Goal: Check status

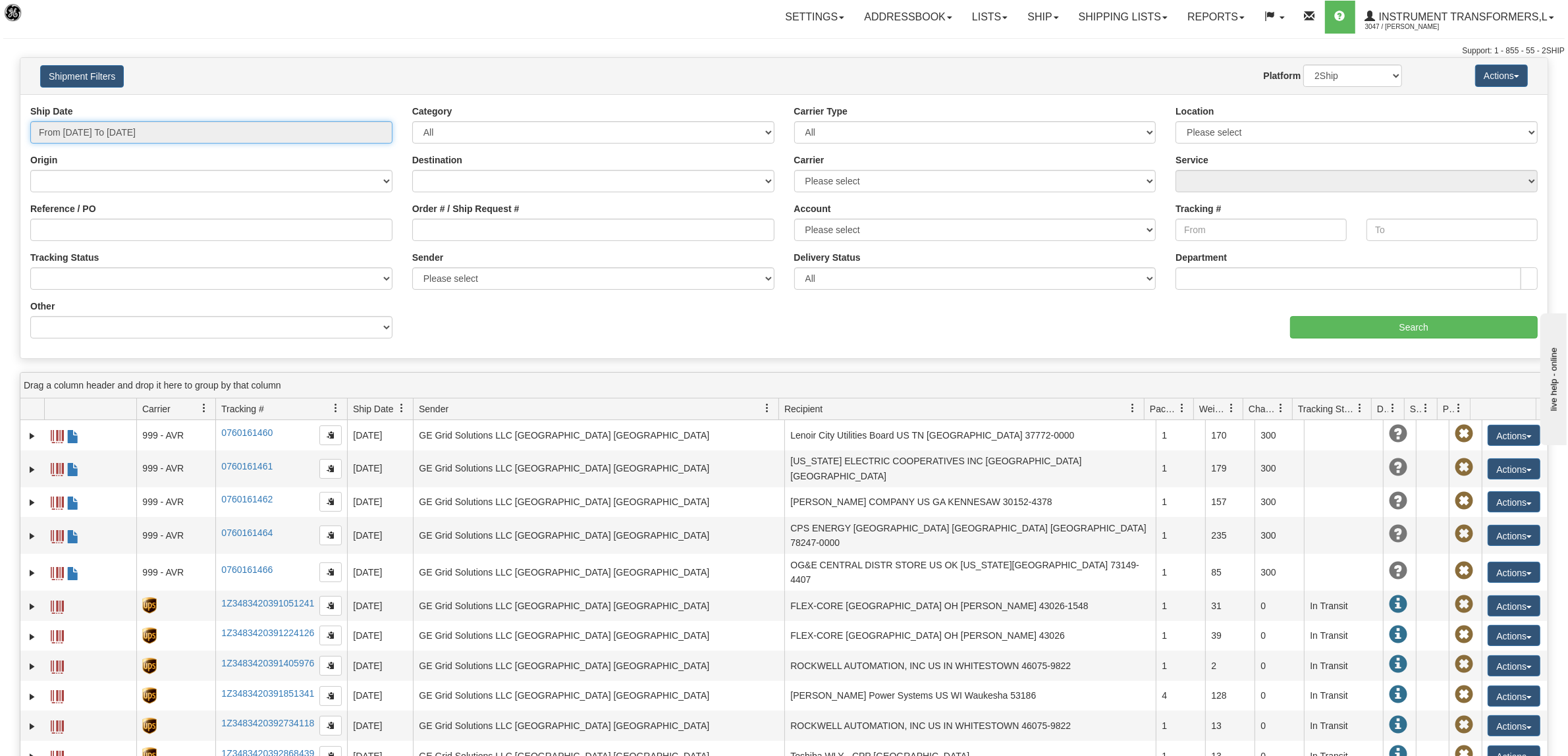
click at [129, 129] on input "From [DATE] To [DATE]" at bounding box center [211, 132] width 362 height 22
type input "[DATE]"
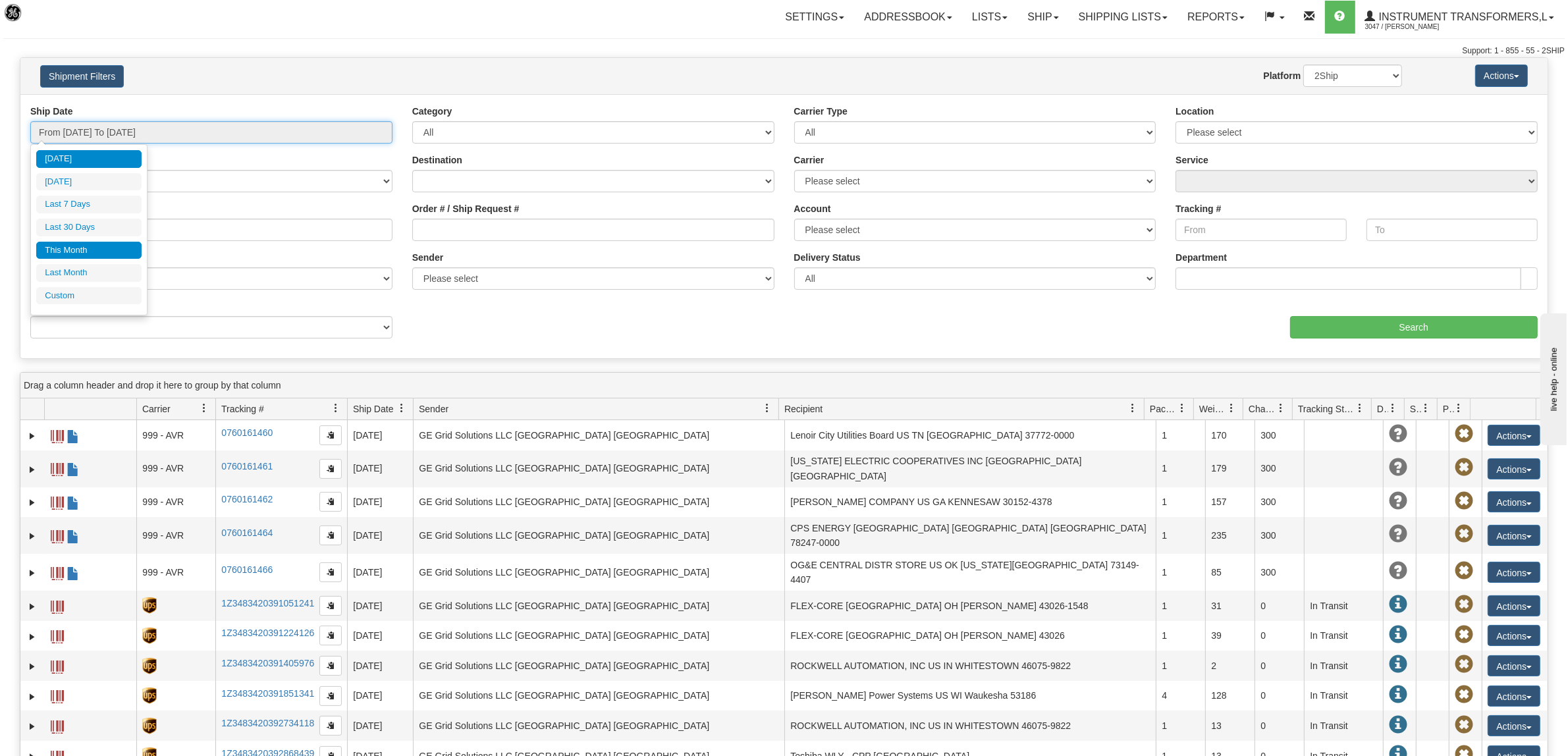
type input "[DATE]"
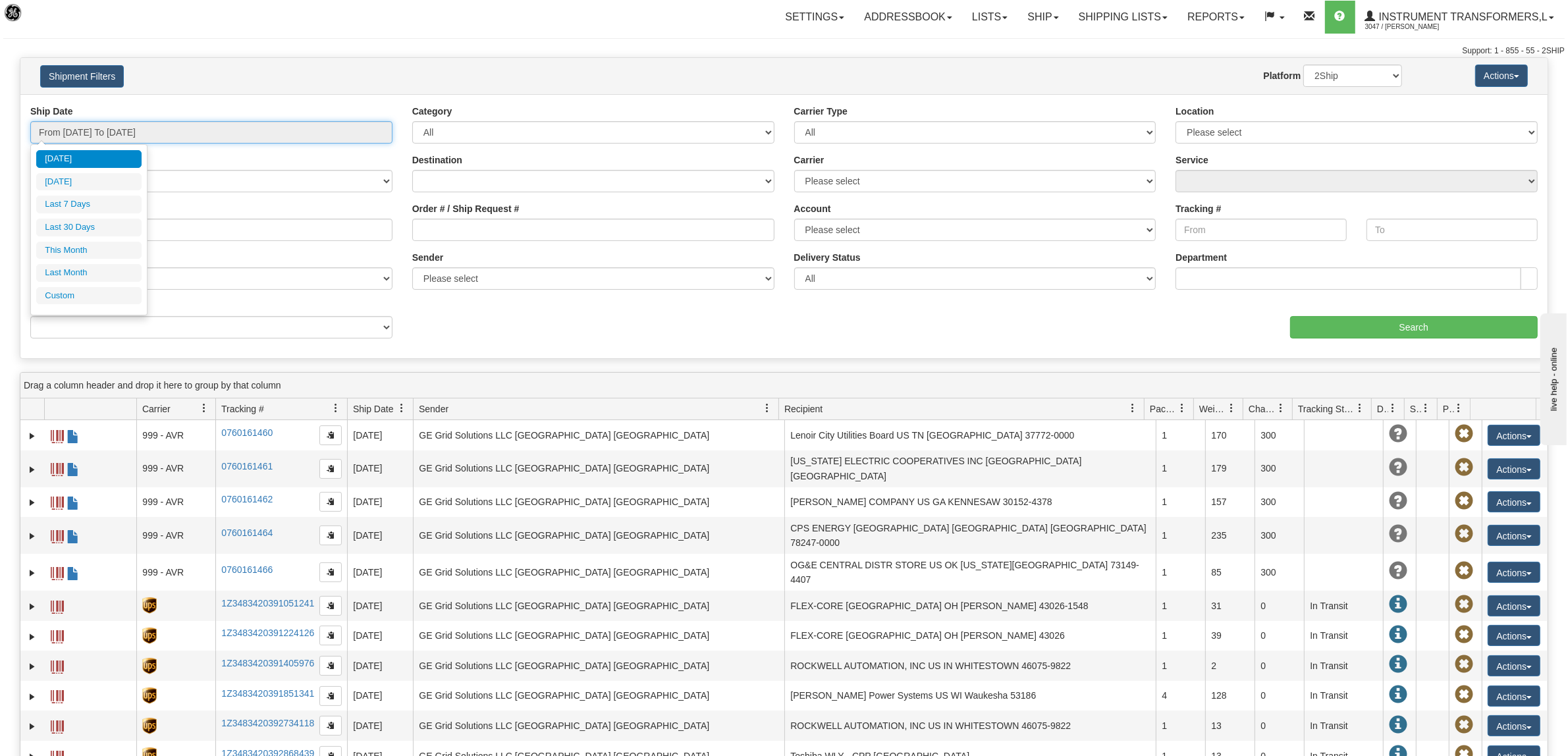
type input "[DATE]"
click at [84, 297] on li "Custom" at bounding box center [88, 295] width 106 height 18
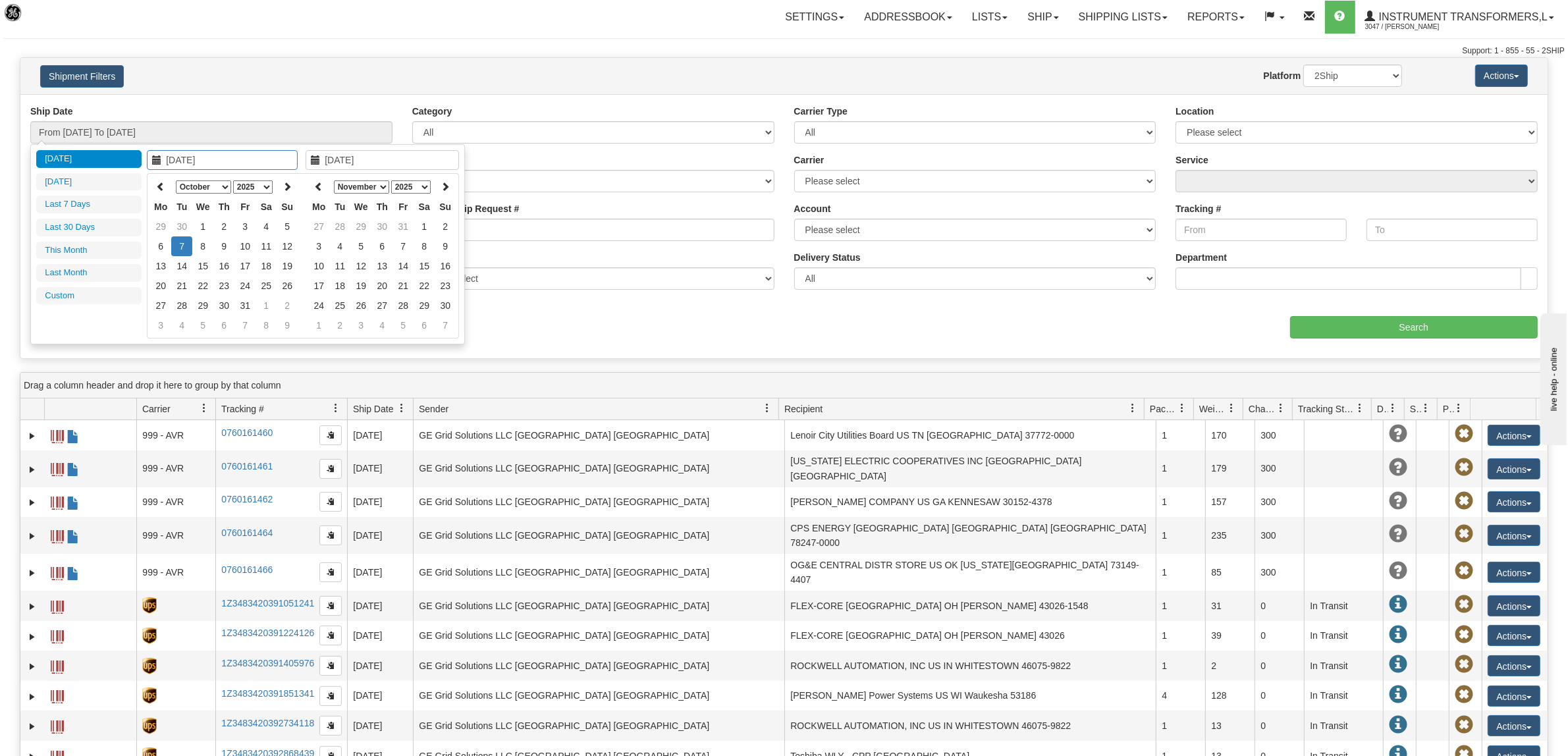
type input "[DATE]"
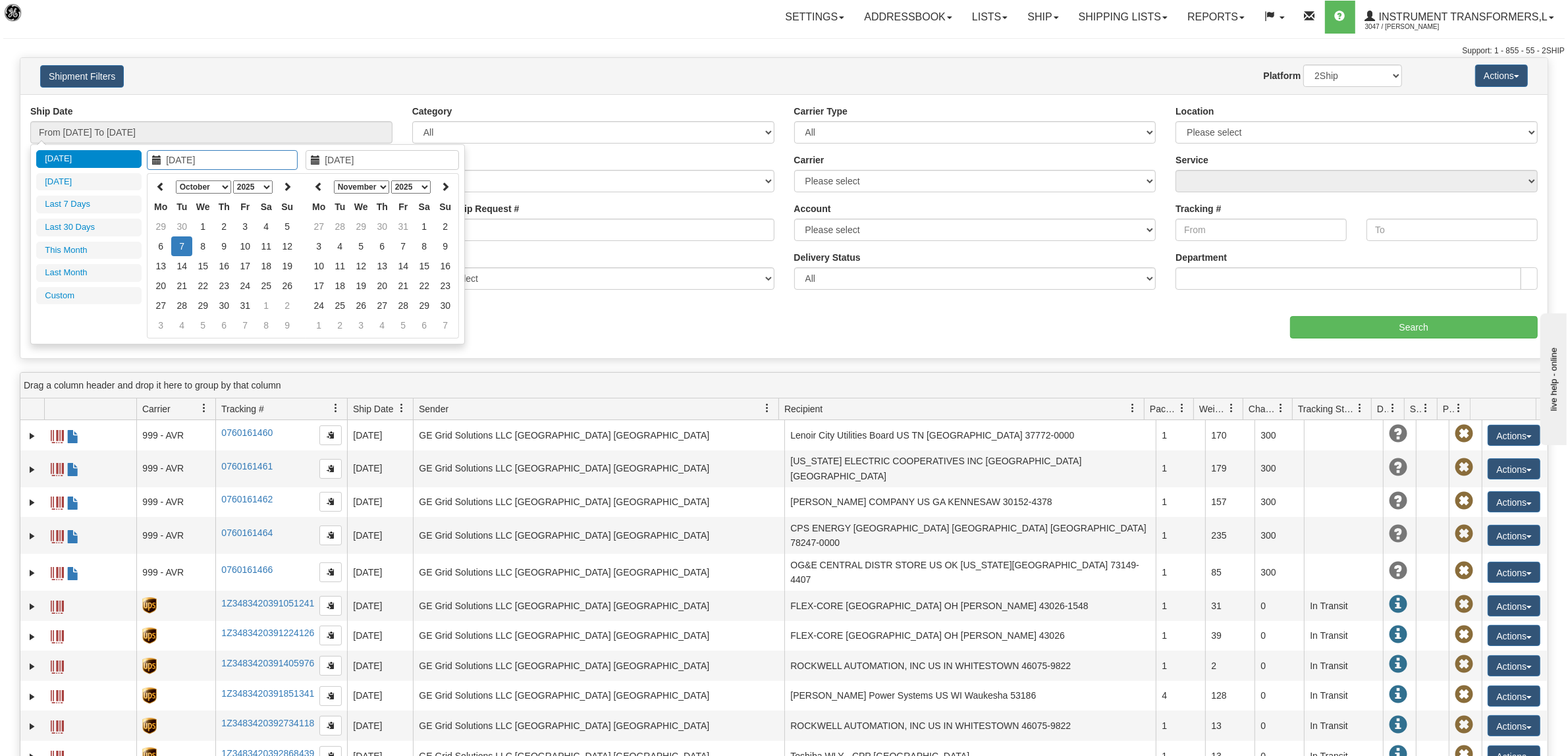
type input "[DATE]"
click at [159, 183] on icon at bounding box center [160, 186] width 9 height 9
type input "[DATE]"
click at [160, 324] on td "29" at bounding box center [160, 324] width 21 height 20
type input "[DATE]"
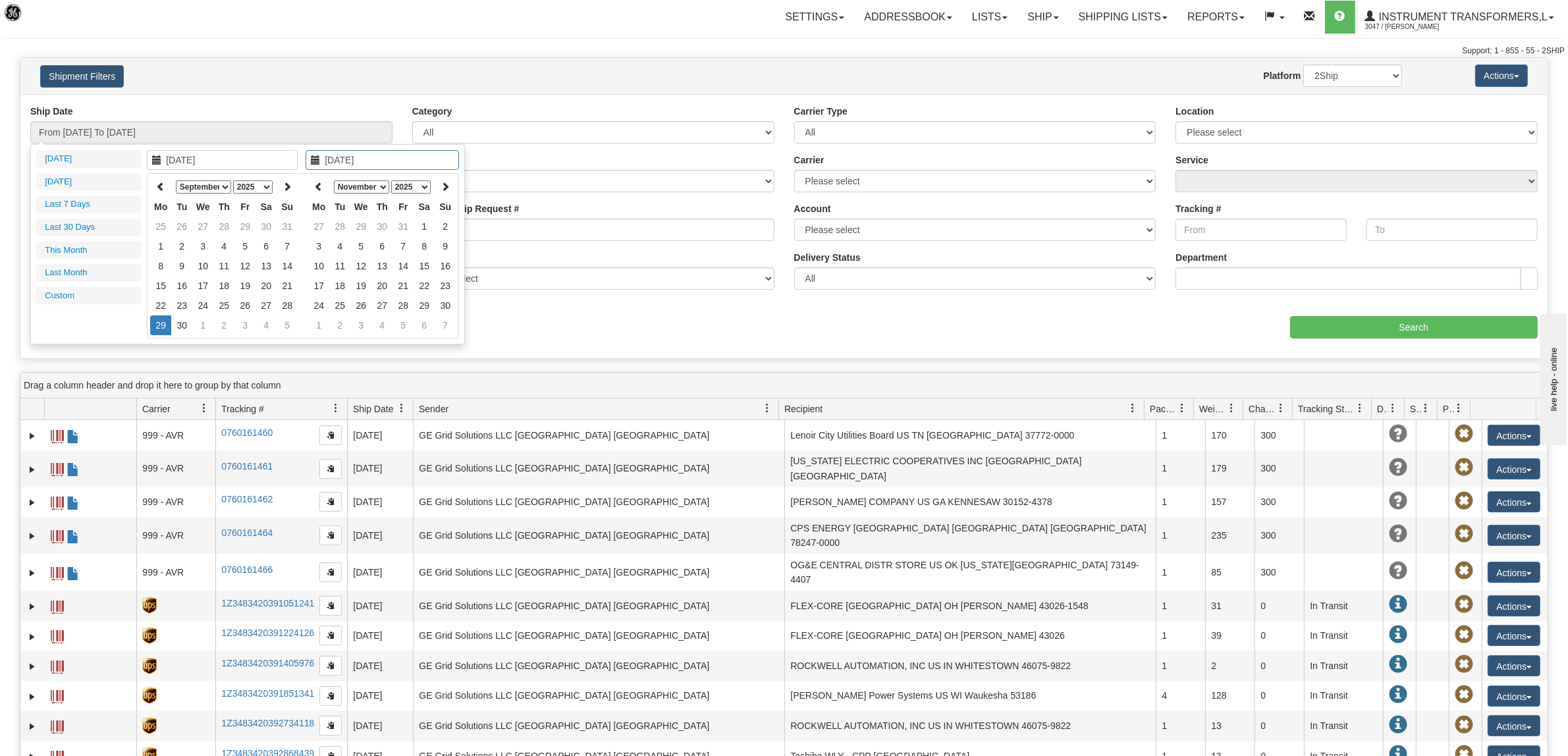
click at [160, 324] on td "29" at bounding box center [160, 324] width 21 height 20
type input "From [DATE] To [DATE]"
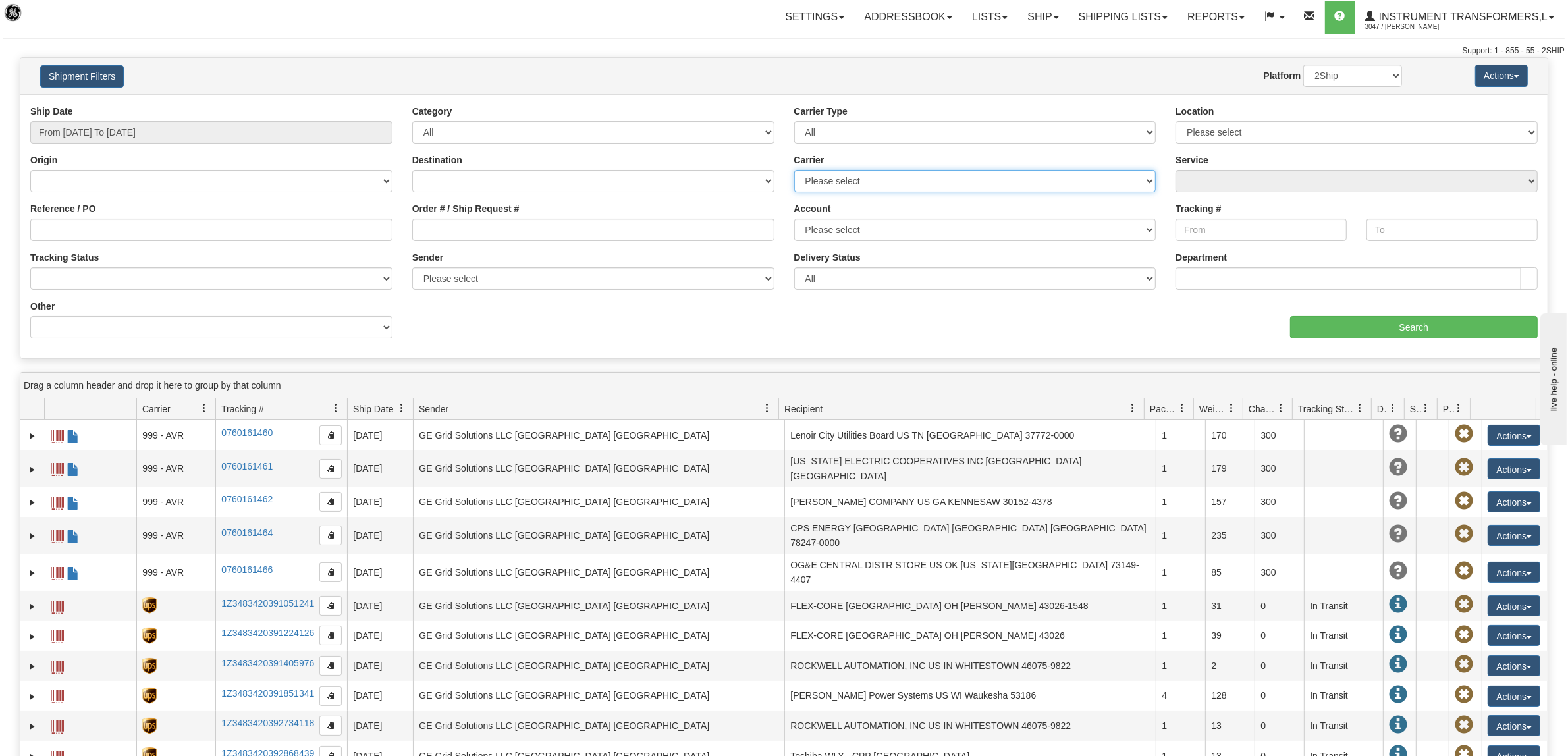
click at [853, 175] on select "Please select DHL FedEx FedEx® LTL My Carrier UPS" at bounding box center [975, 181] width 362 height 22
select select "2"
click at [794, 170] on select "Please select DHL FedEx FedEx® LTL My Carrier UPS" at bounding box center [975, 181] width 362 height 22
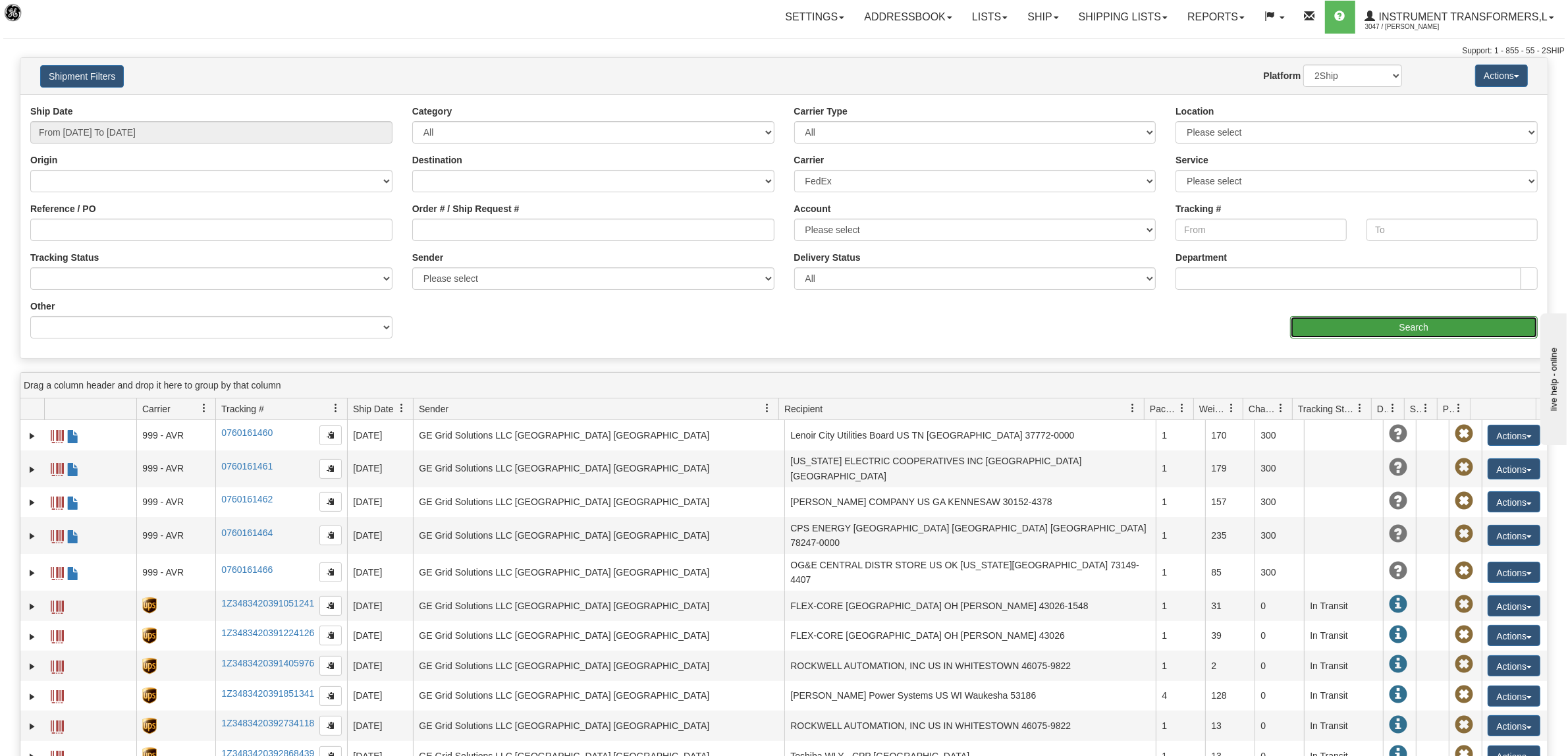
click at [1398, 331] on input "Search" at bounding box center [1414, 327] width 248 height 22
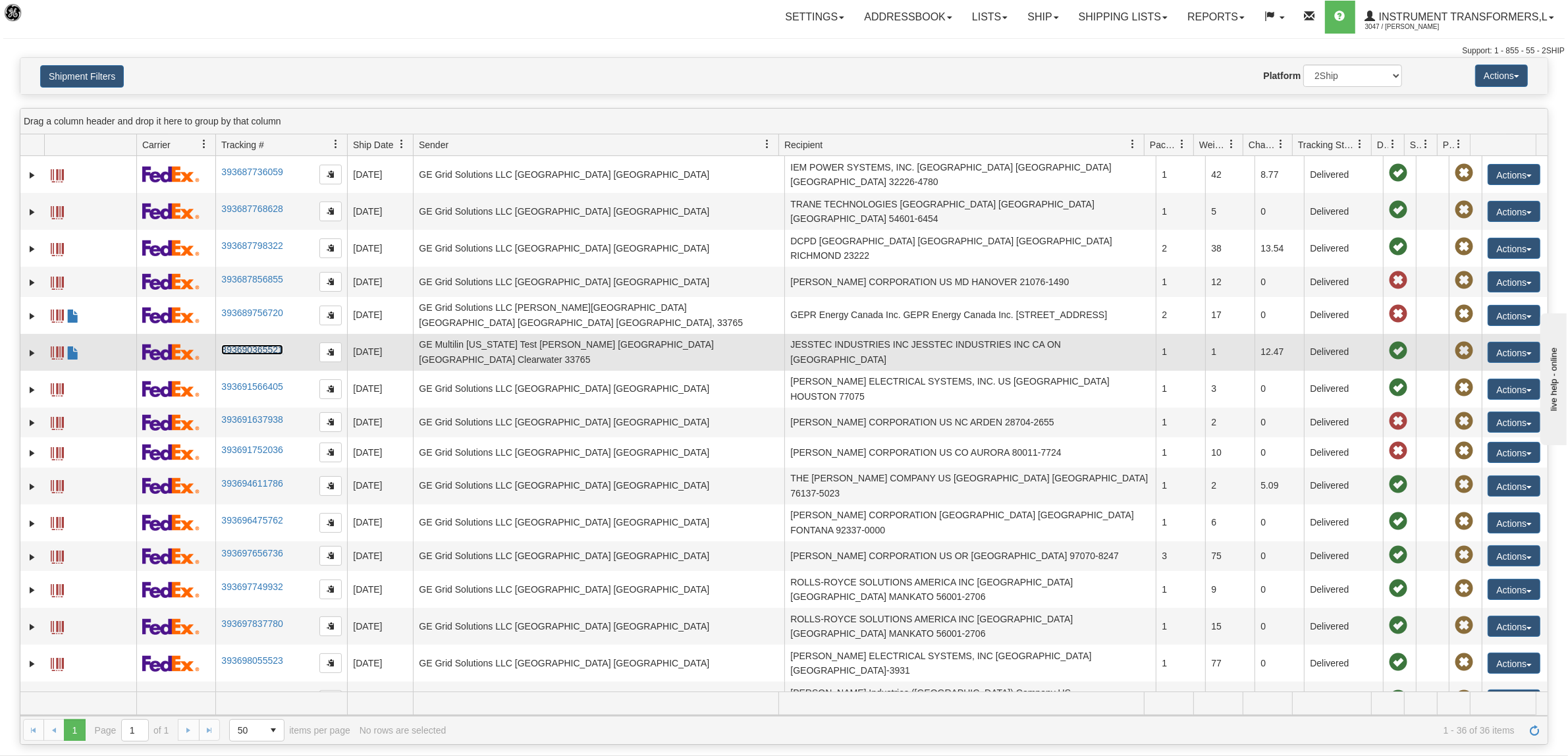
click at [265, 344] on link "393690365521" at bounding box center [251, 349] width 61 height 10
click at [53, 347] on span at bounding box center [57, 353] width 13 height 13
